Goal: Transaction & Acquisition: Purchase product/service

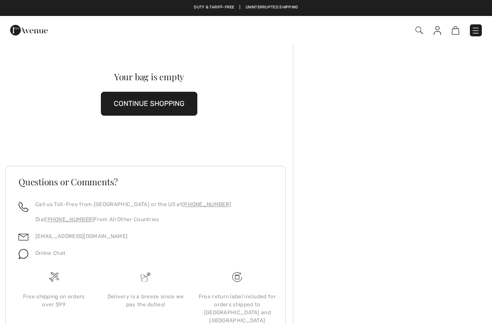
click at [26, 32] on img at bounding box center [29, 30] width 38 height 18
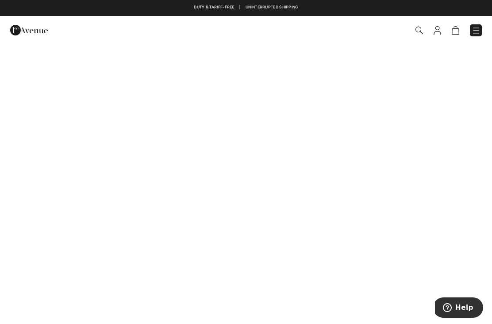
click at [419, 34] on img at bounding box center [420, 31] width 8 height 8
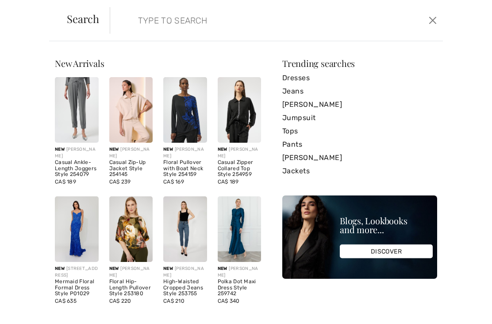
click at [177, 19] on input "search" at bounding box center [242, 20] width 221 height 27
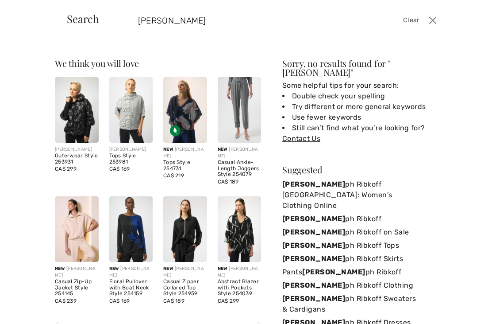
type input "Jos"
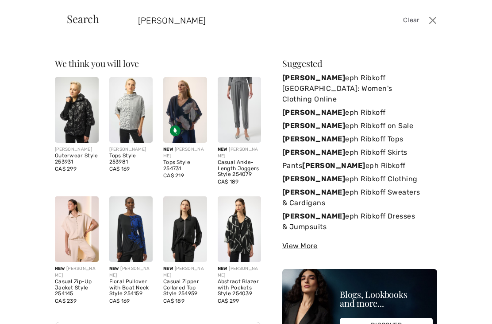
click at [388, 79] on link "Jos eph Ribkoff Canada: Women's Clothing Online" at bounding box center [360, 88] width 155 height 35
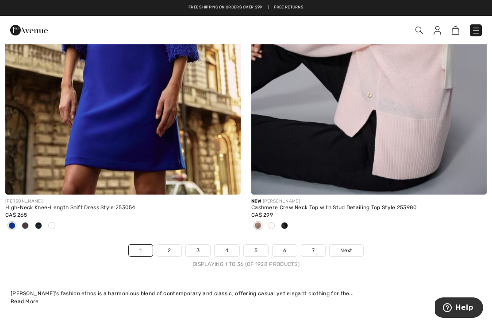
scroll to position [7400, 0]
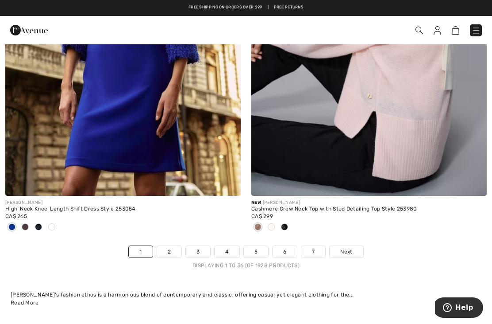
click at [356, 246] on link "Next" at bounding box center [346, 252] width 33 height 12
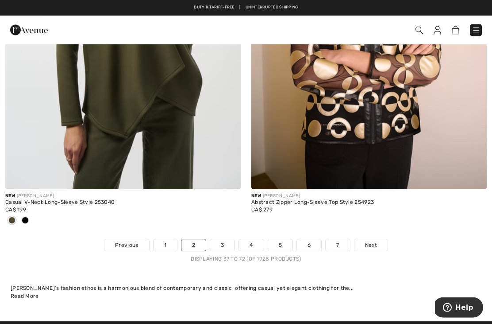
scroll to position [7389, 0]
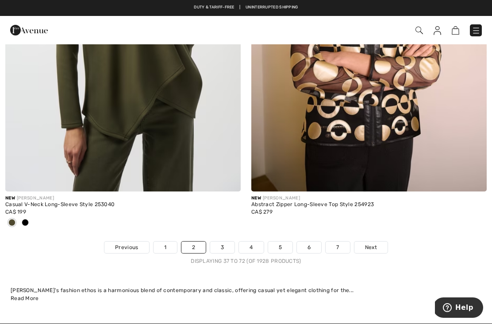
click at [374, 245] on link "Next" at bounding box center [371, 247] width 33 height 12
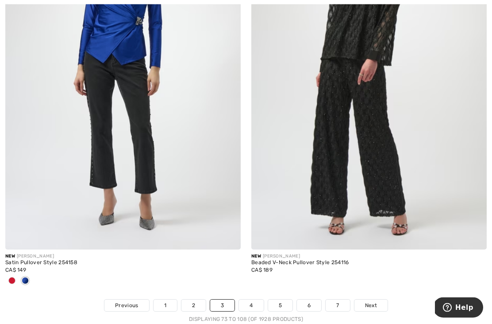
scroll to position [7273, 0]
click at [377, 302] on link "Next" at bounding box center [371, 305] width 33 height 12
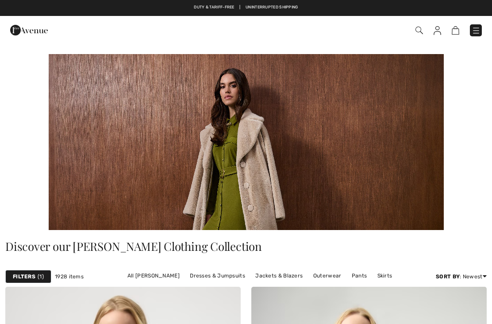
checkbox input "true"
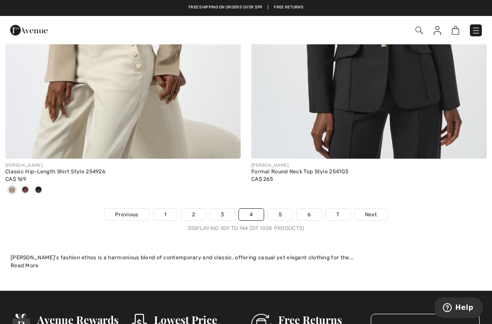
scroll to position [7421, 0]
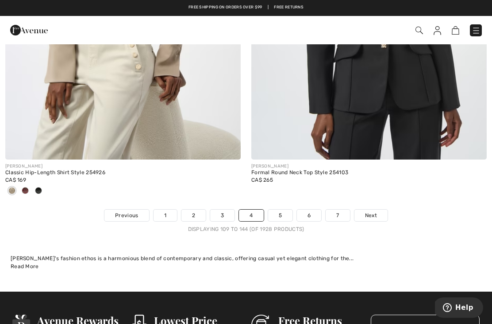
click at [370, 211] on span "Next" at bounding box center [371, 215] width 12 height 8
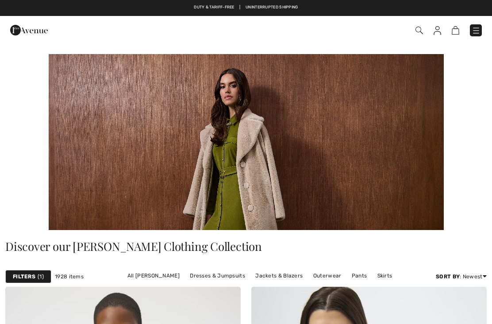
checkbox input "true"
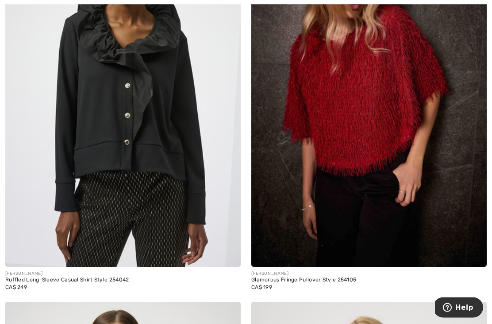
scroll to position [762, 0]
click at [267, 281] on div "Glamorous Fringe Pullover Style 254105" at bounding box center [370, 280] width 236 height 6
click at [287, 279] on div "Glamorous Fringe Pullover Style 254105" at bounding box center [370, 280] width 236 height 6
click div "Glamorous Fringe Pullover Style 254105"
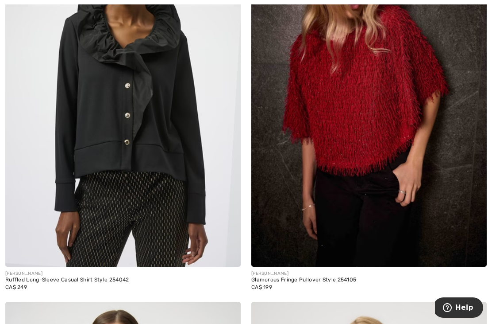
click img
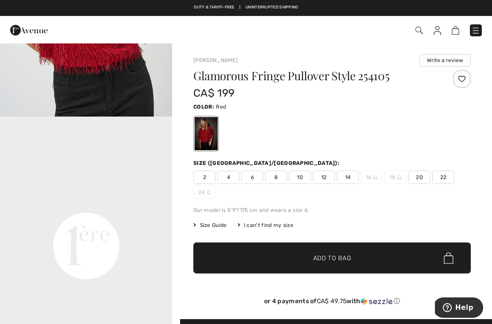
scroll to position [428, 0]
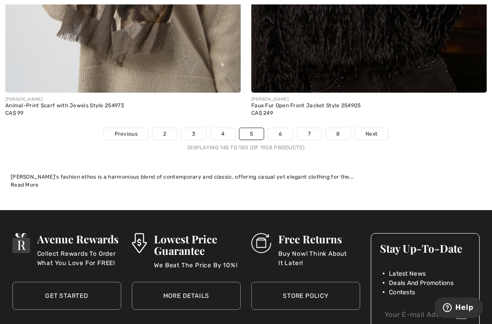
scroll to position [7460, 0]
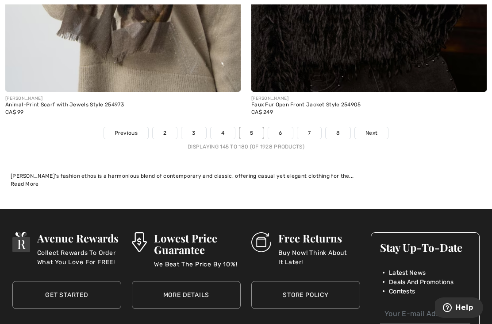
click at [376, 129] on span "Next" at bounding box center [372, 133] width 12 height 8
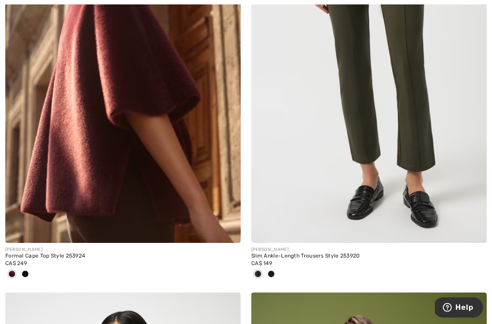
scroll to position [1575, 0]
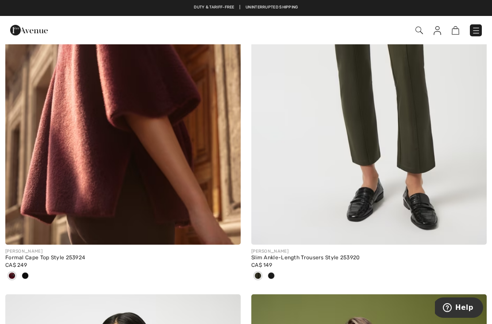
click at [65, 161] on img at bounding box center [123, 67] width 236 height 353
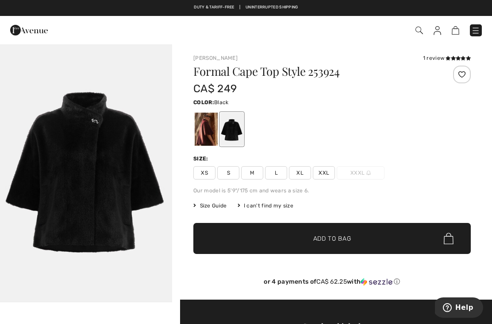
click at [202, 125] on div at bounding box center [206, 128] width 23 height 33
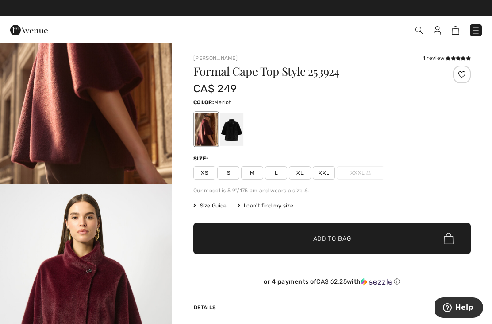
scroll to position [106, 0]
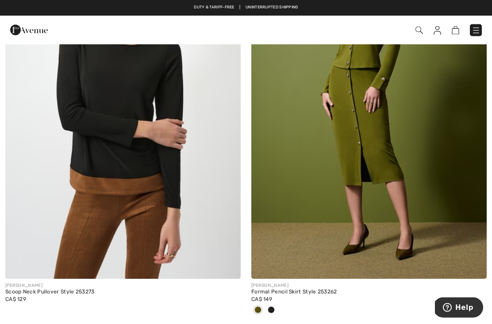
scroll to position [1929, 0]
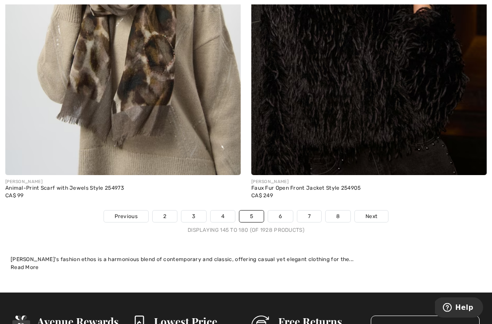
scroll to position [7377, 0]
click at [372, 212] on span "Next" at bounding box center [372, 216] width 12 height 8
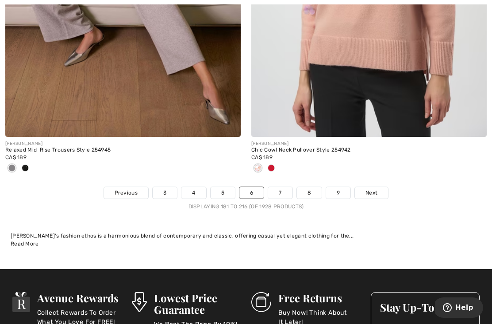
scroll to position [7463, 0]
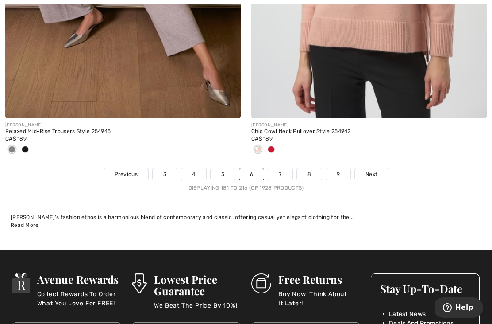
click at [371, 170] on span "Next" at bounding box center [372, 174] width 12 height 8
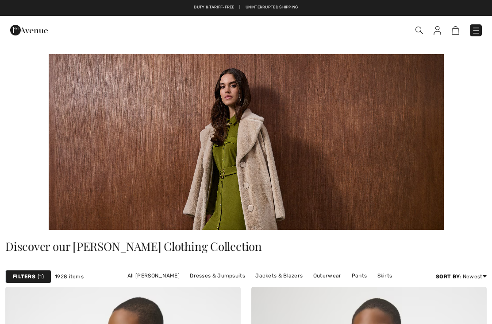
checkbox input "true"
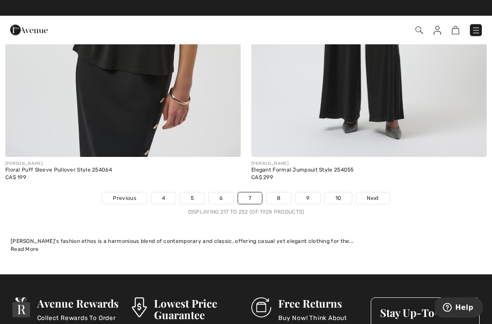
scroll to position [7329, 0]
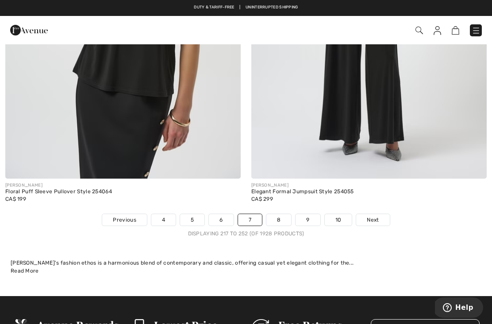
click at [365, 214] on link "Next" at bounding box center [373, 220] width 33 height 12
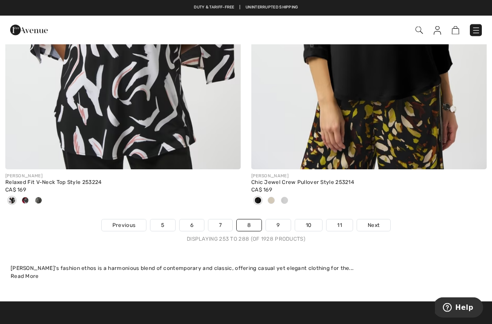
scroll to position [7426, 0]
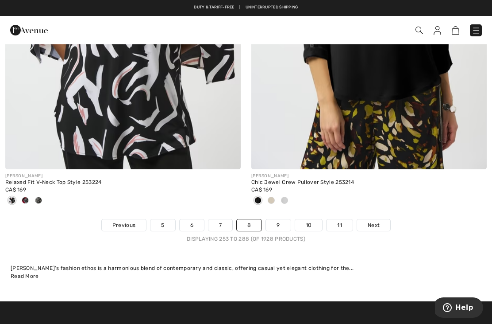
click at [367, 220] on link "Next" at bounding box center [373, 225] width 33 height 12
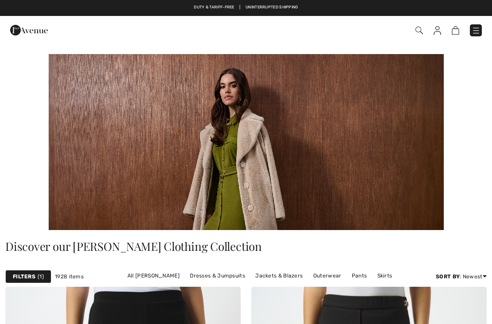
checkbox input "true"
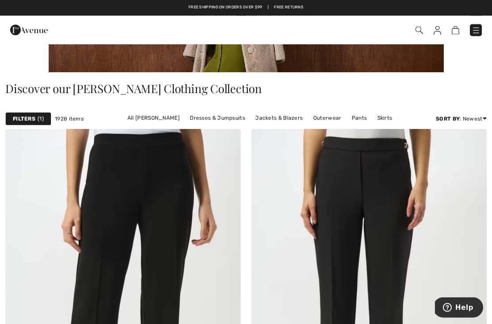
scroll to position [158, 0]
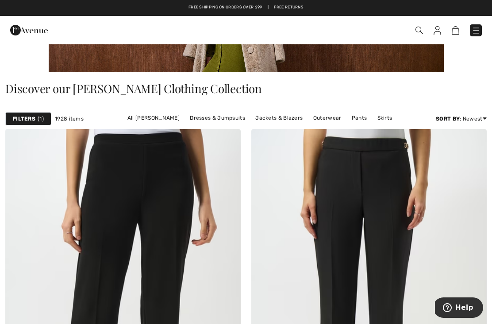
click at [422, 34] on img at bounding box center [420, 31] width 8 height 8
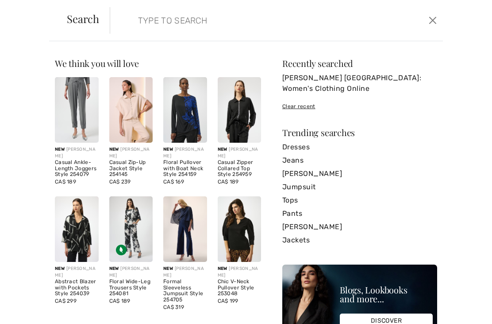
scroll to position [0, 0]
click at [182, 31] on input "search" at bounding box center [242, 20] width 221 height 27
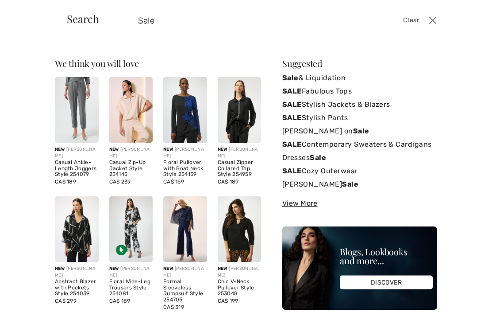
type input "Sale"
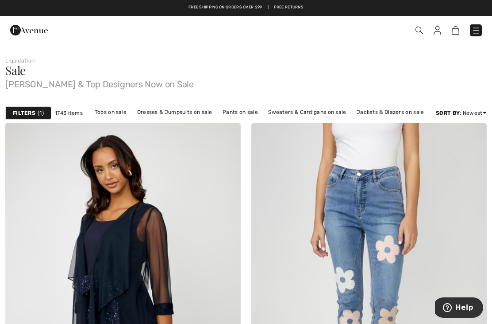
click at [439, 183] on link "Newest" at bounding box center [452, 176] width 58 height 13
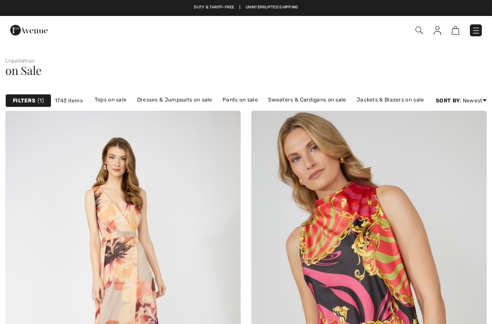
checkbox input "true"
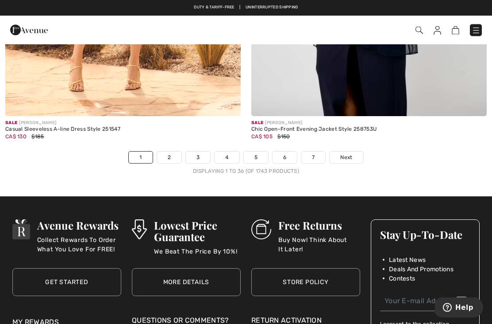
scroll to position [7157, 0]
click at [352, 154] on span "Next" at bounding box center [347, 157] width 12 height 8
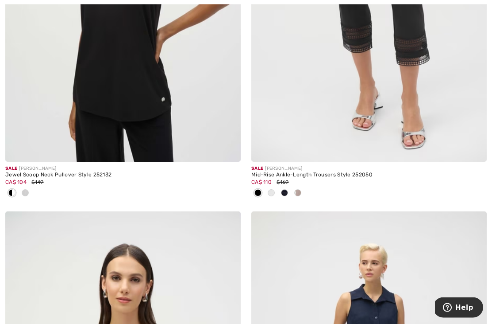
scroll to position [6509, 0]
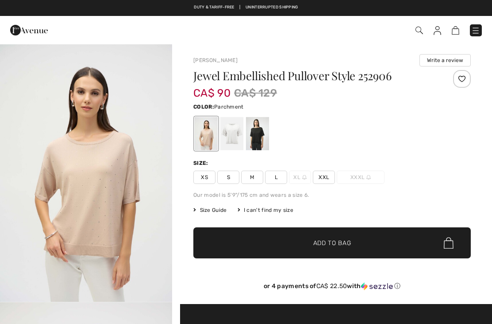
checkbox input "true"
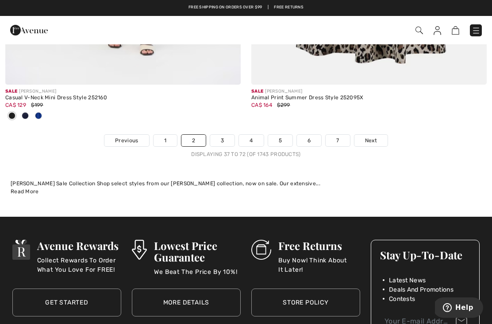
scroll to position [7387, 0]
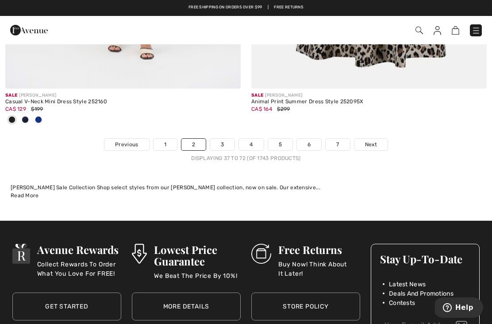
click at [370, 140] on span "Next" at bounding box center [371, 144] width 12 height 8
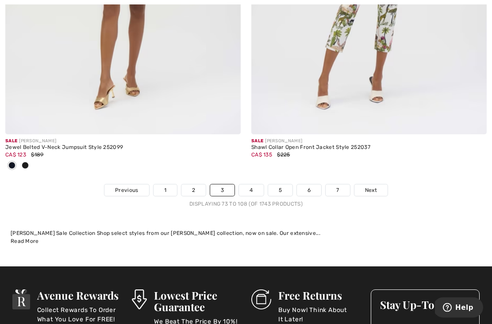
scroll to position [7319, 0]
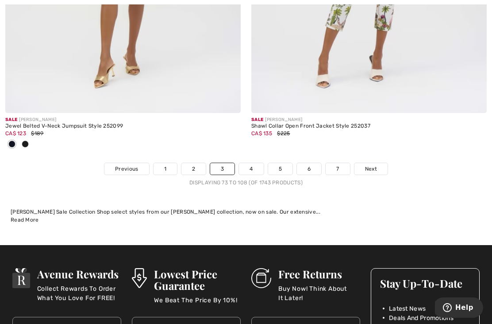
click at [379, 163] on link "Next" at bounding box center [371, 169] width 33 height 12
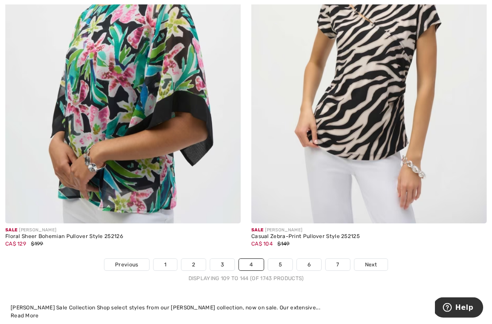
scroll to position [7150, 0]
click at [377, 259] on link "Next" at bounding box center [371, 265] width 33 height 12
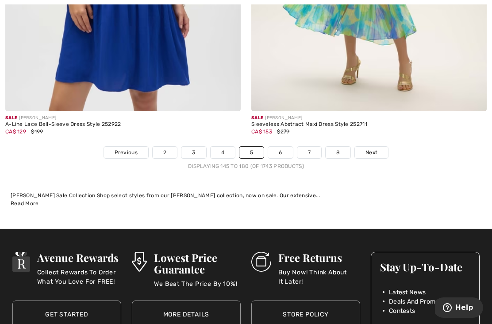
scroll to position [7242, 0]
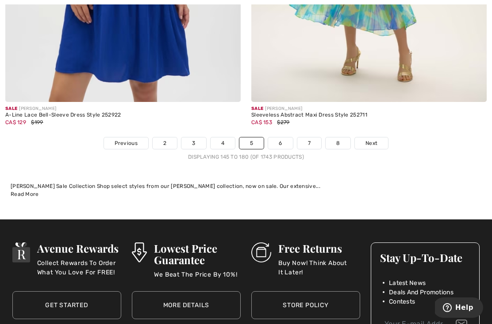
click at [374, 139] on span "Next" at bounding box center [372, 143] width 12 height 8
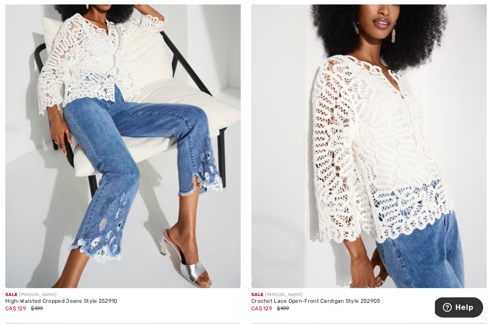
scroll to position [2598, 0]
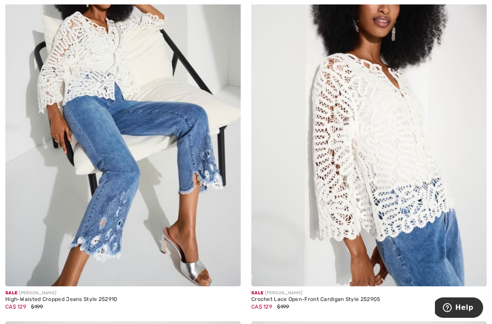
click at [353, 298] on div "Crochet Lace Open-Front Cardigan Style 252905" at bounding box center [370, 299] width 236 height 6
click at [412, 191] on img at bounding box center [370, 109] width 236 height 353
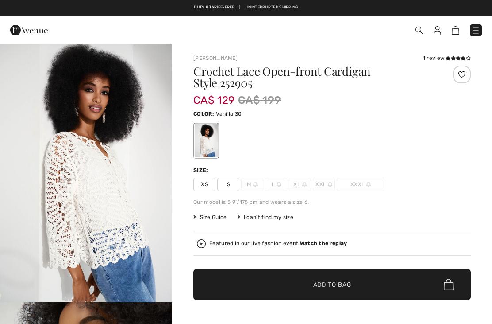
checkbox input "true"
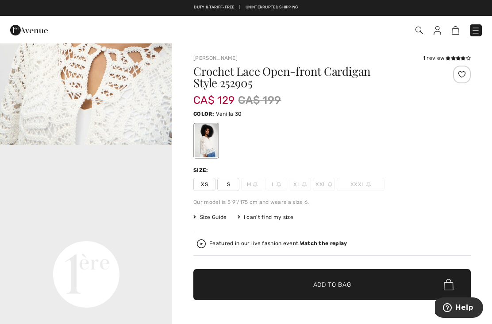
scroll to position [413, 0]
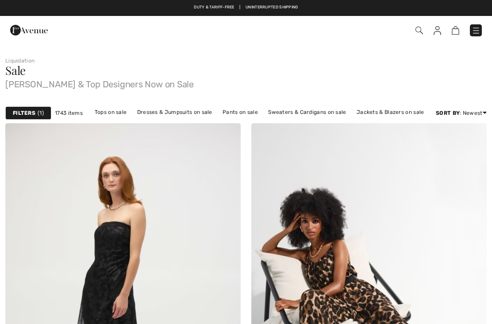
checkbox input "true"
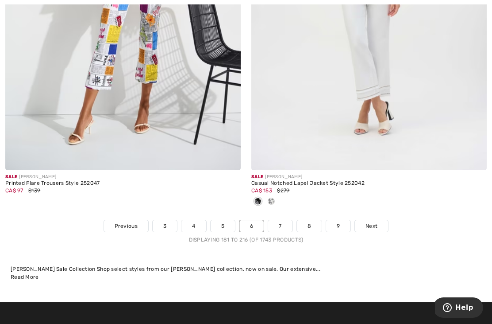
scroll to position [7102, 0]
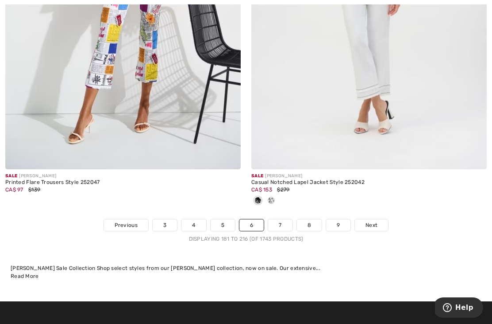
click at [380, 223] on link "Next" at bounding box center [371, 225] width 33 height 12
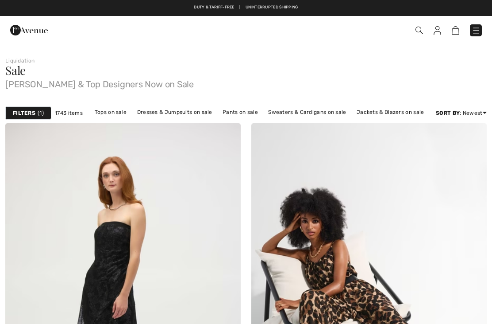
checkbox input "true"
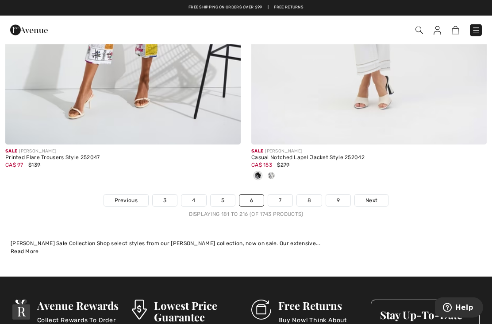
scroll to position [7127, 0]
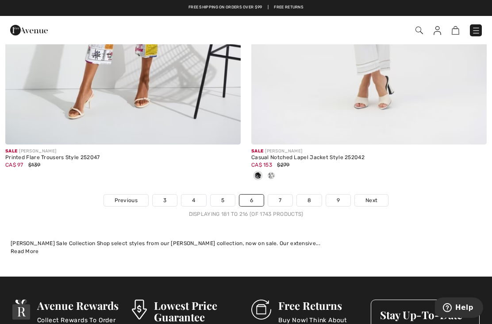
click at [379, 195] on link "Next" at bounding box center [371, 200] width 33 height 12
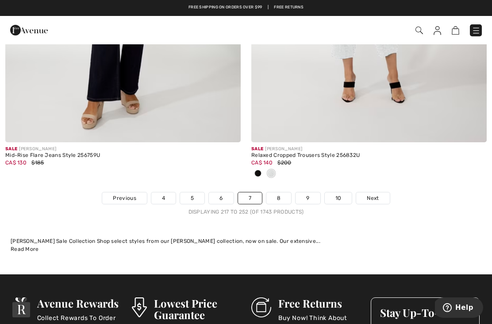
scroll to position [7288, 0]
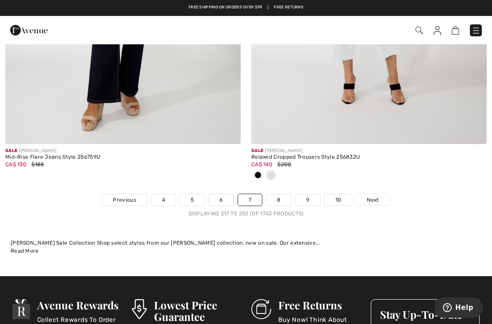
click at [376, 196] on span "Next" at bounding box center [373, 200] width 12 height 8
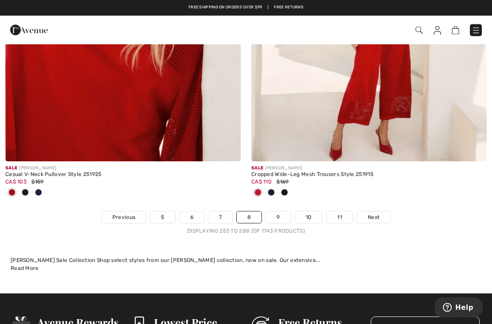
scroll to position [7195, 0]
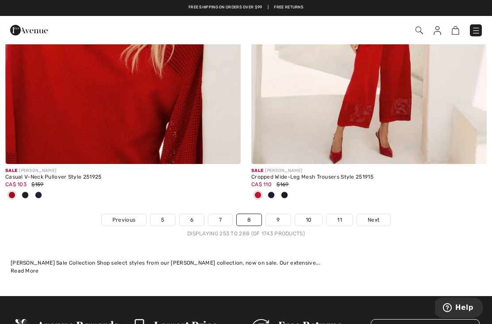
click at [371, 216] on span "Next" at bounding box center [374, 220] width 12 height 8
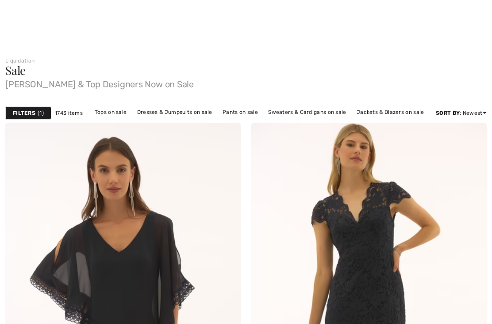
checkbox input "true"
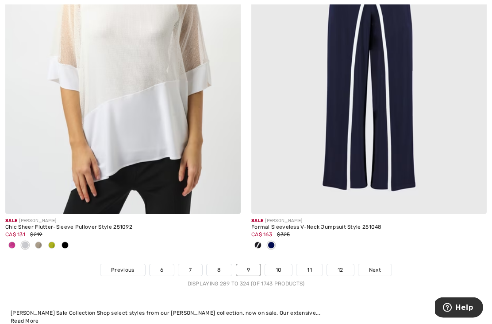
scroll to position [7292, 0]
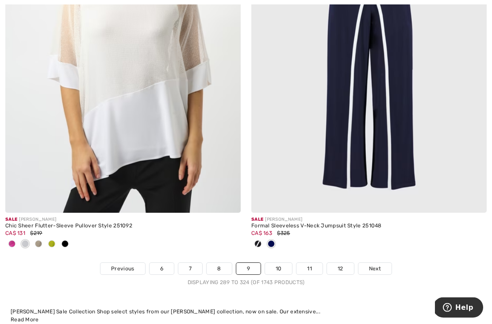
click at [373, 265] on span "Next" at bounding box center [375, 269] width 12 height 8
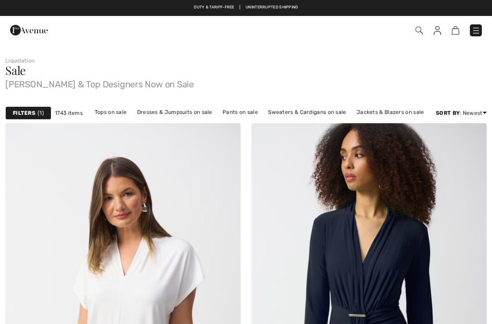
checkbox input "true"
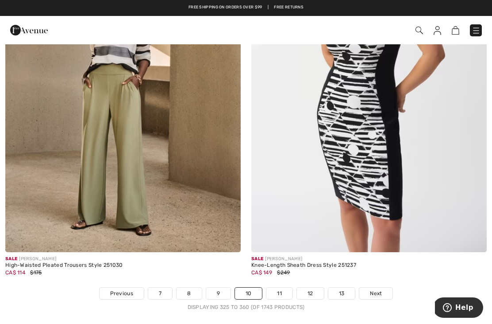
scroll to position [7223, 0]
